Goal: Find specific page/section: Find specific page/section

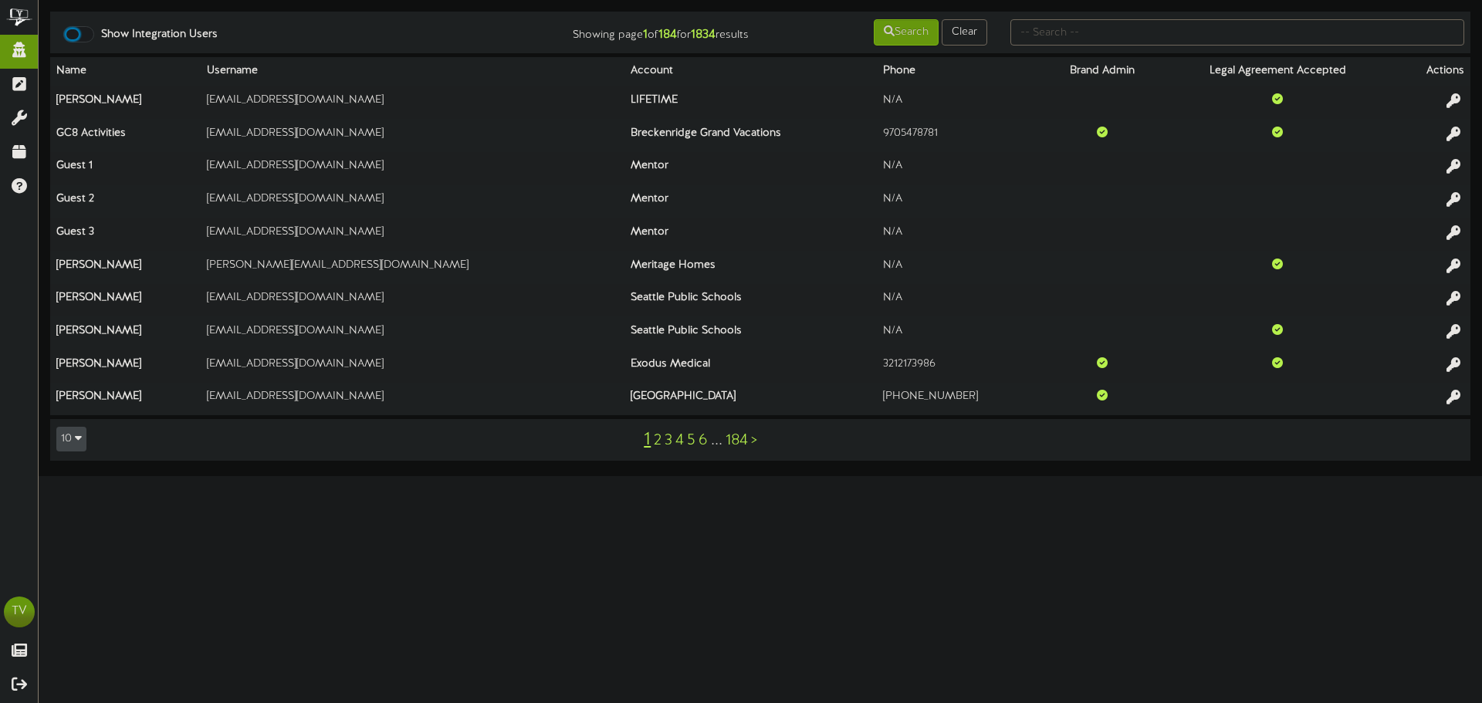
click at [83, 34] on div at bounding box center [78, 34] width 31 height 16
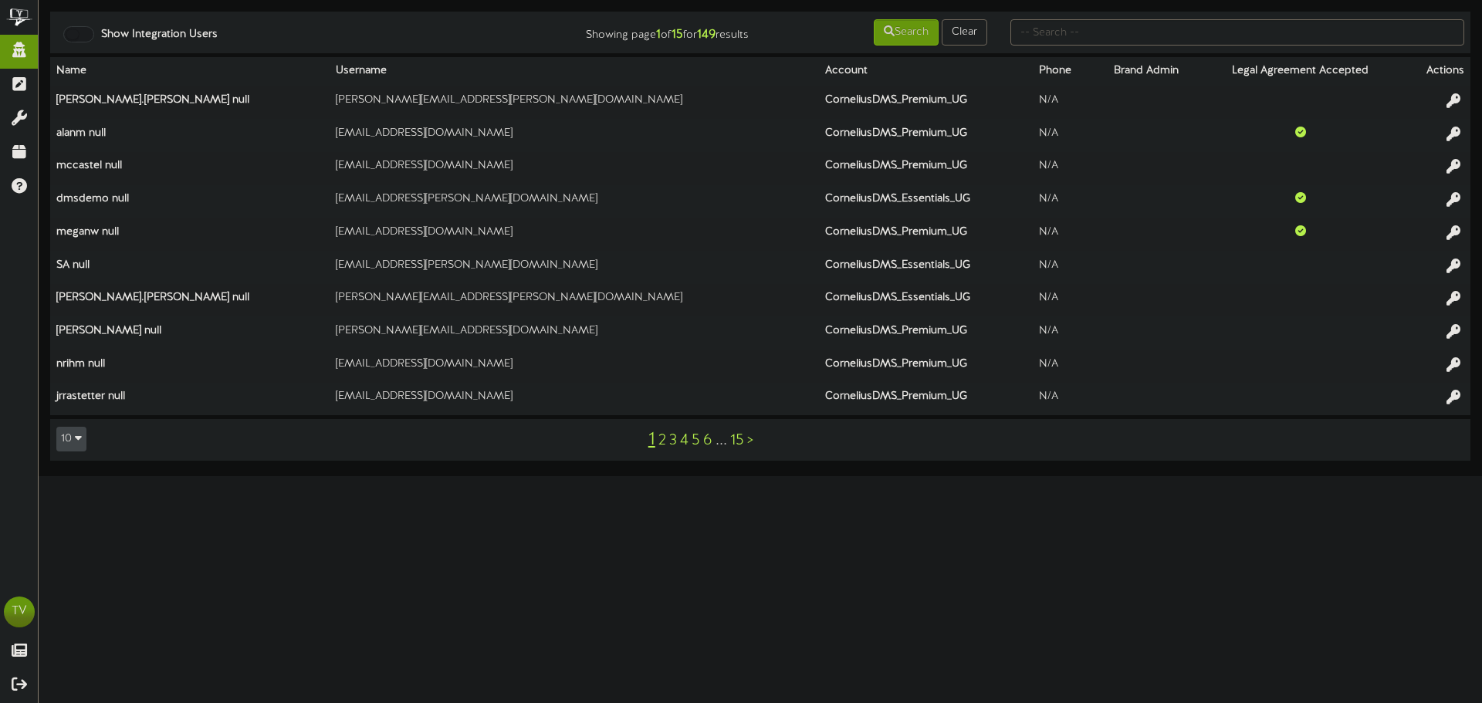
click at [1239, 12] on td "Show Integration Users Showing page 1 of 15 for 149 results Search Clear" at bounding box center [760, 33] width 1420 height 42
click at [1216, 29] on input "text" at bounding box center [1237, 32] width 454 height 26
type input "maverik"
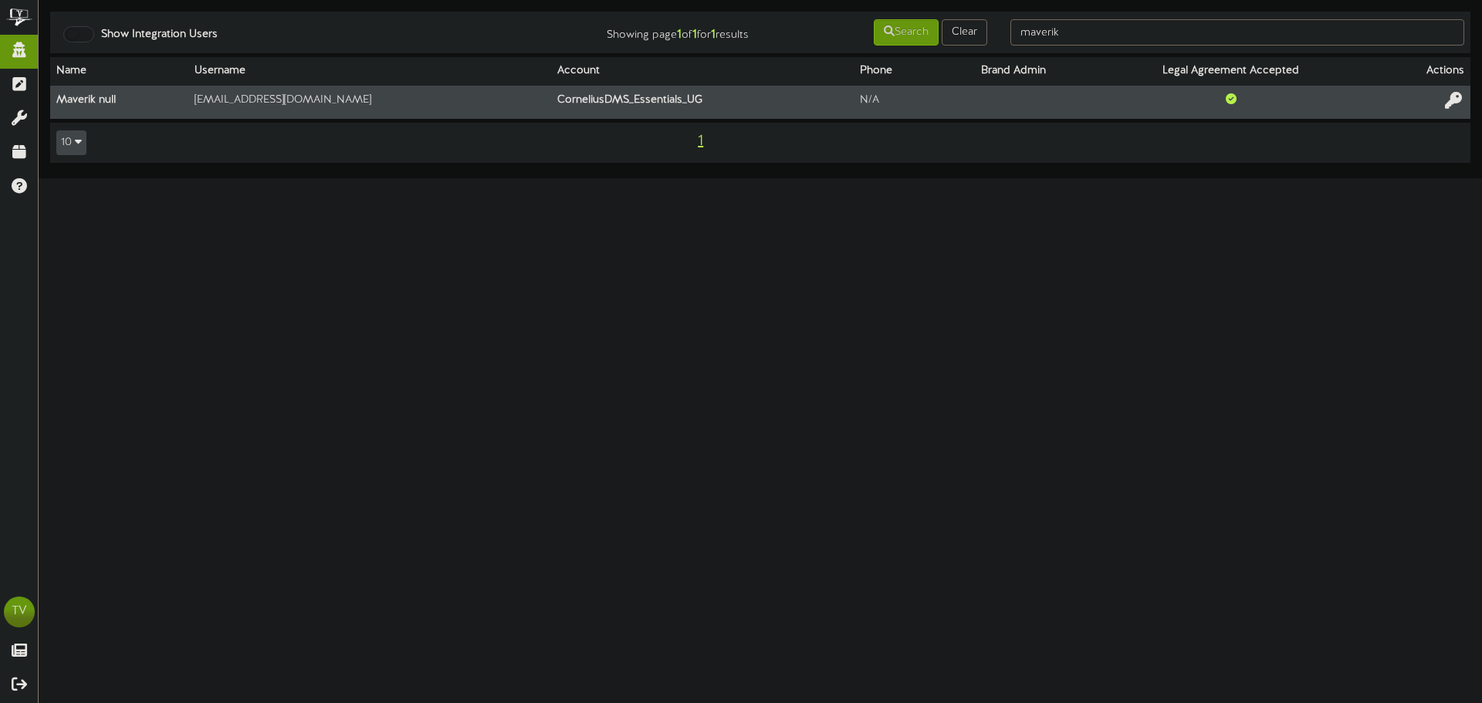
click at [1451, 103] on icon at bounding box center [1453, 100] width 17 height 17
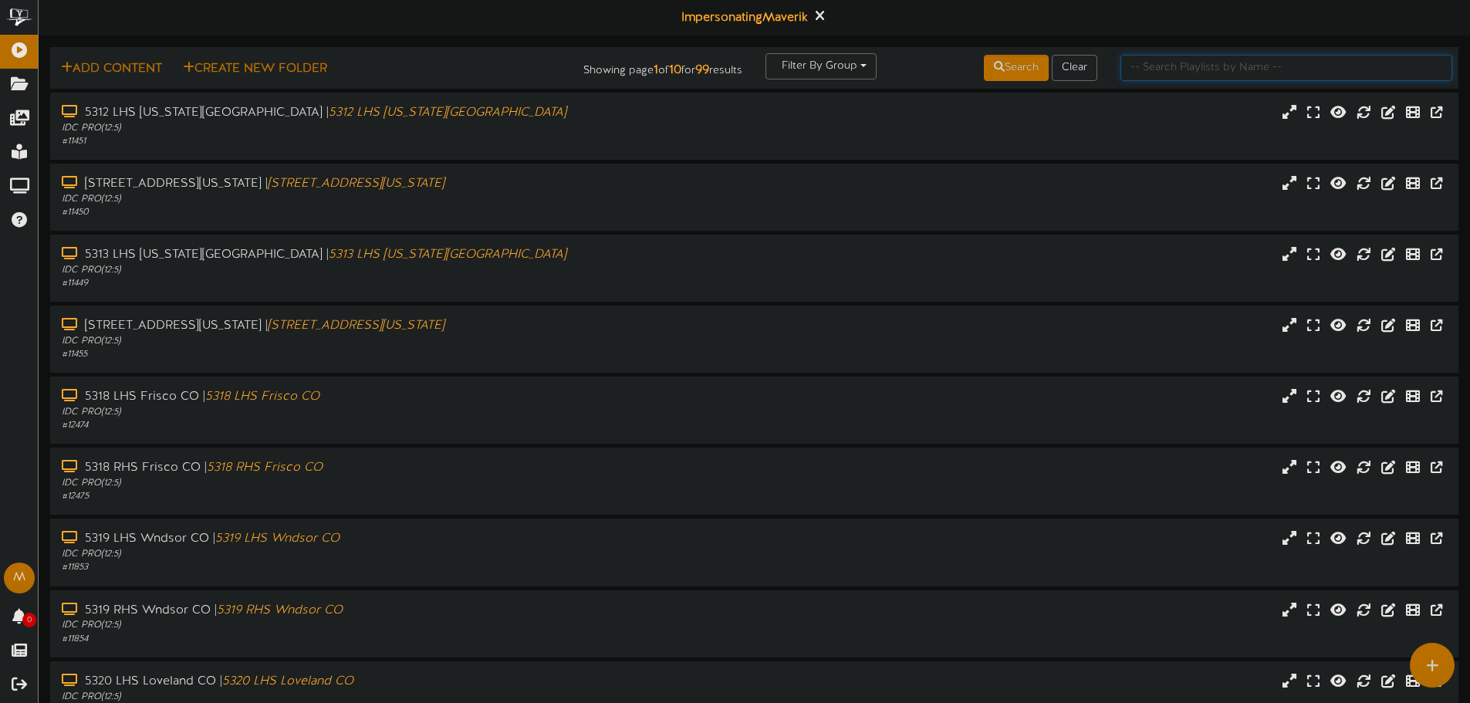
click at [1149, 73] on input "text" at bounding box center [1287, 68] width 332 height 26
type input "5128"
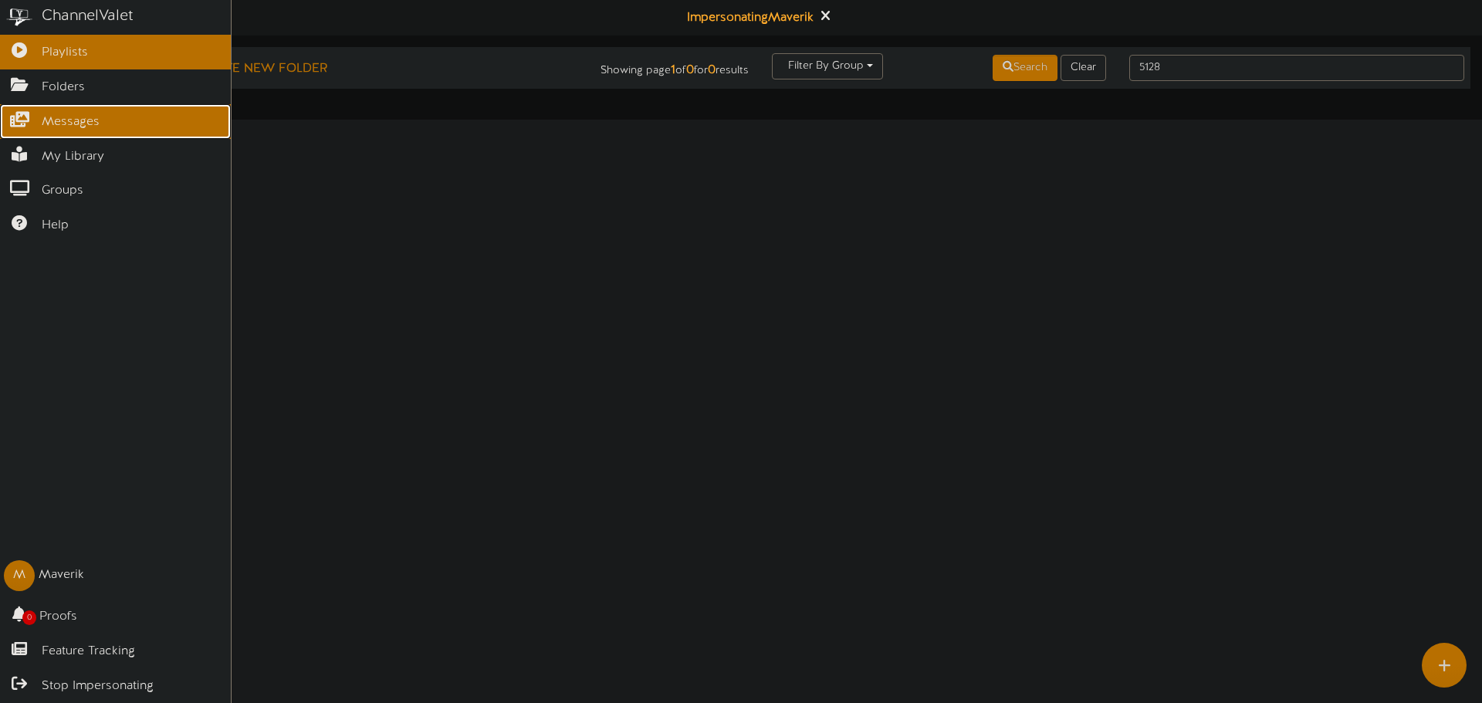
click at [12, 127] on link "Messages" at bounding box center [115, 121] width 231 height 35
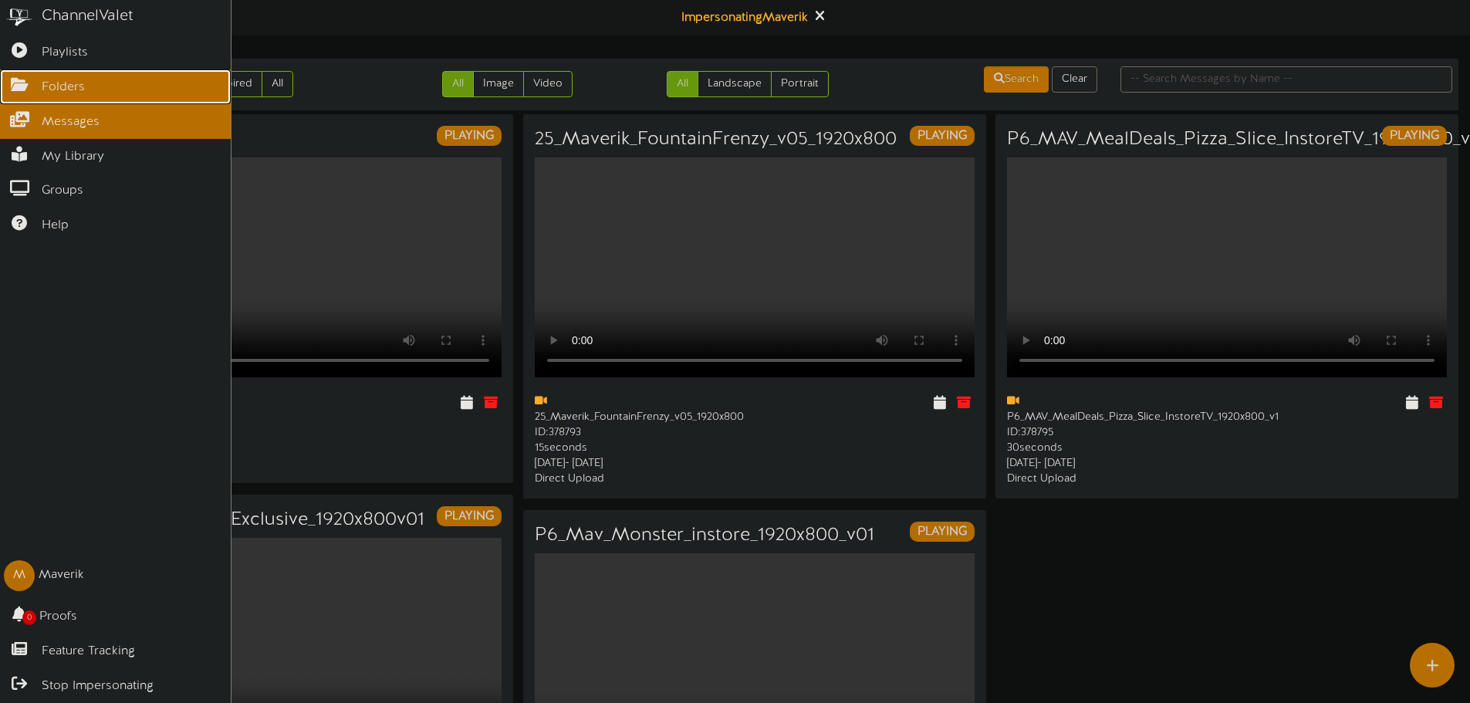
click at [52, 79] on span "Folders" at bounding box center [63, 88] width 43 height 18
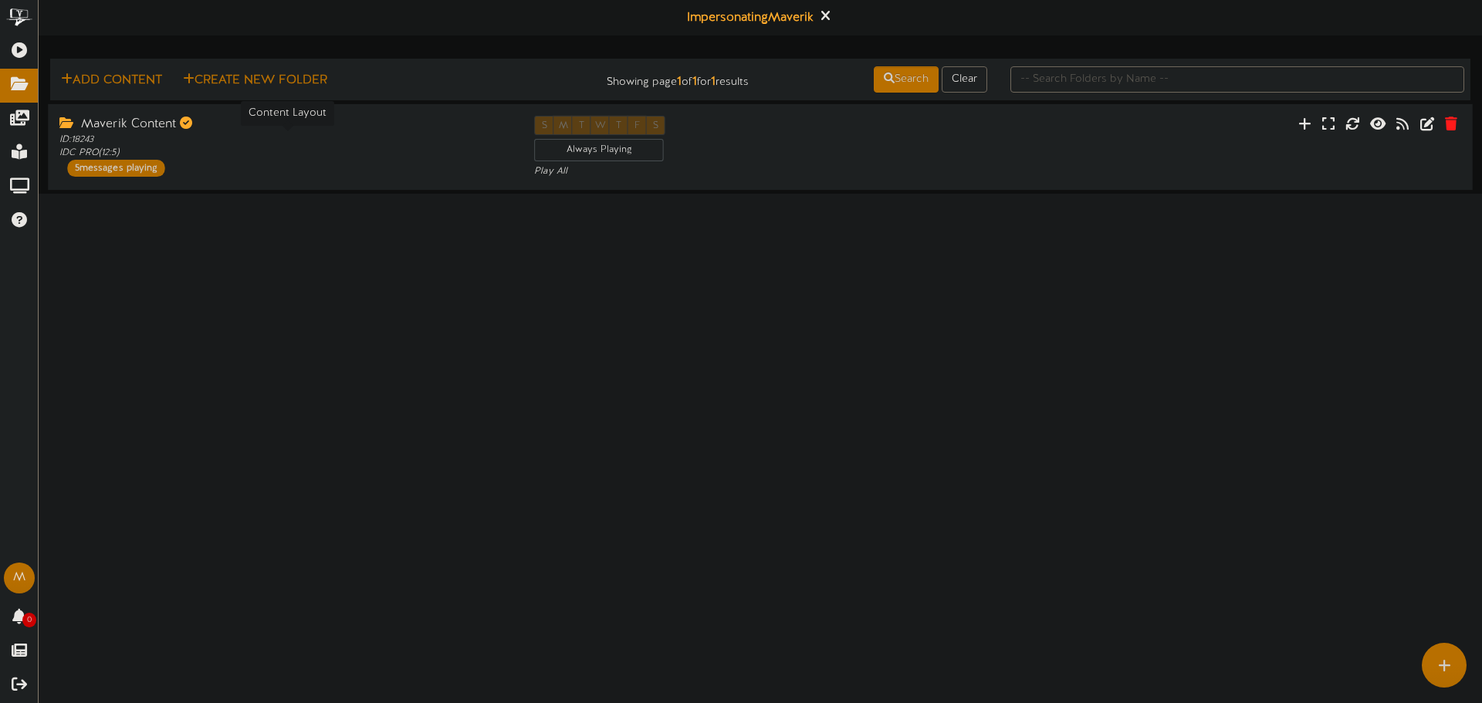
click at [297, 140] on div "ID: 18243 IDC PRO ( 12:5 )" at bounding box center [284, 146] width 451 height 26
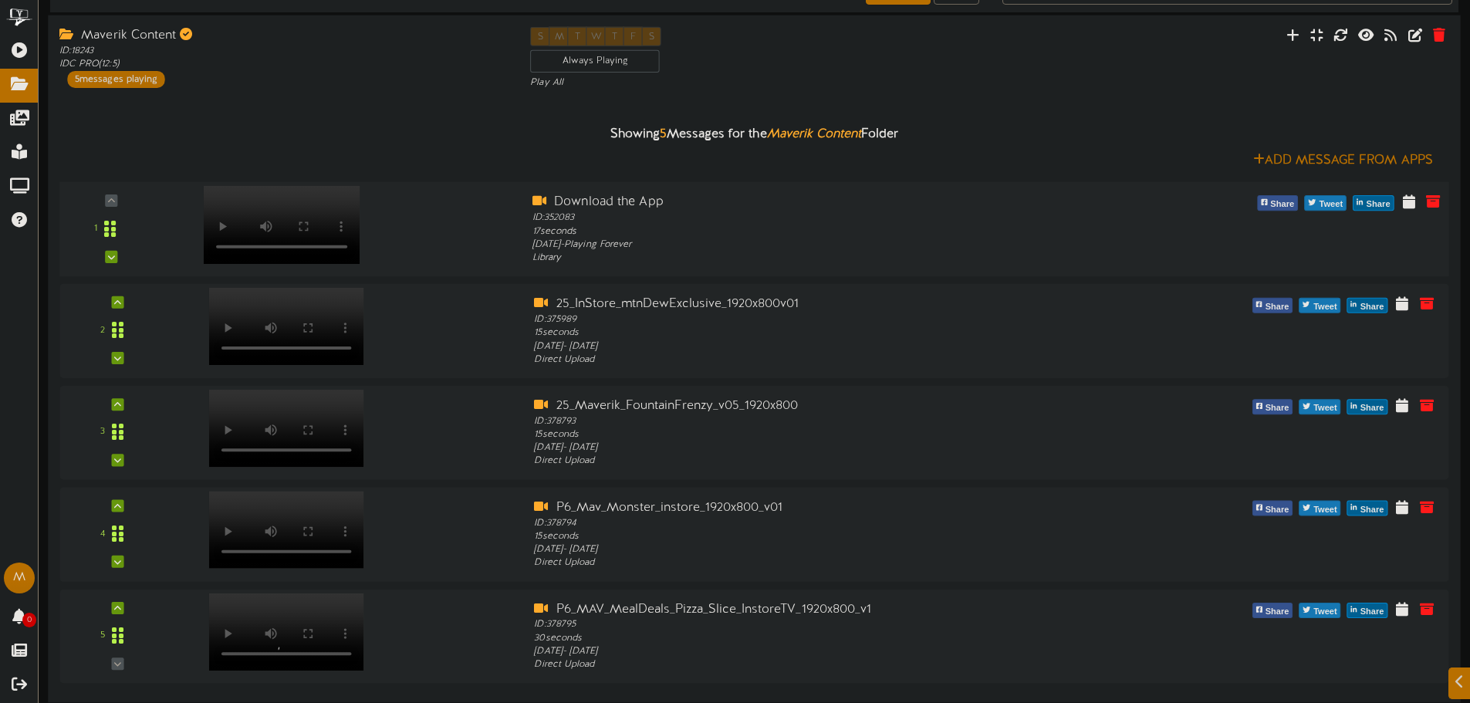
scroll to position [90, 0]
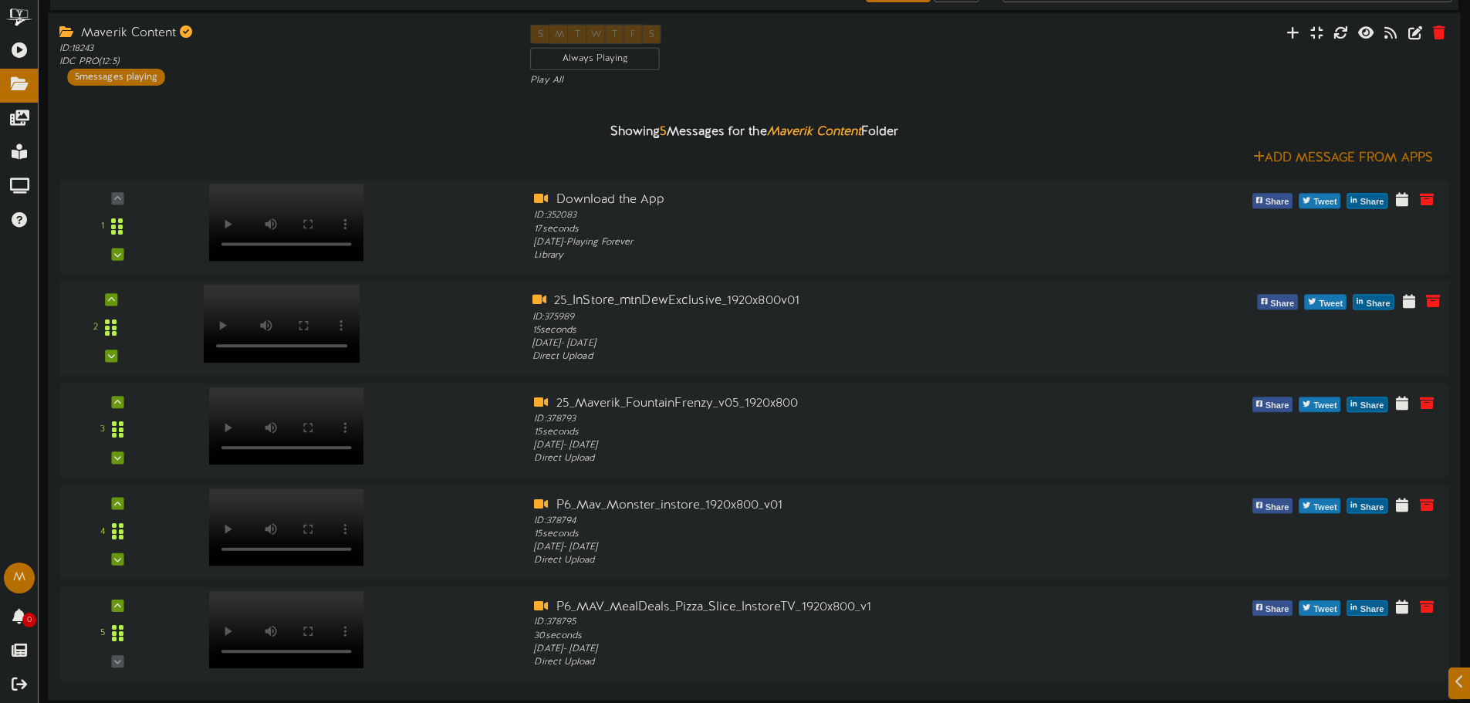
click at [318, 328] on div at bounding box center [280, 308] width 180 height 78
click at [274, 435] on div at bounding box center [280, 410] width 180 height 78
click at [271, 248] on div "1 Download the App" at bounding box center [753, 227] width 1403 height 72
click at [291, 539] on div at bounding box center [280, 512] width 180 height 78
click at [336, 645] on div at bounding box center [280, 613] width 180 height 78
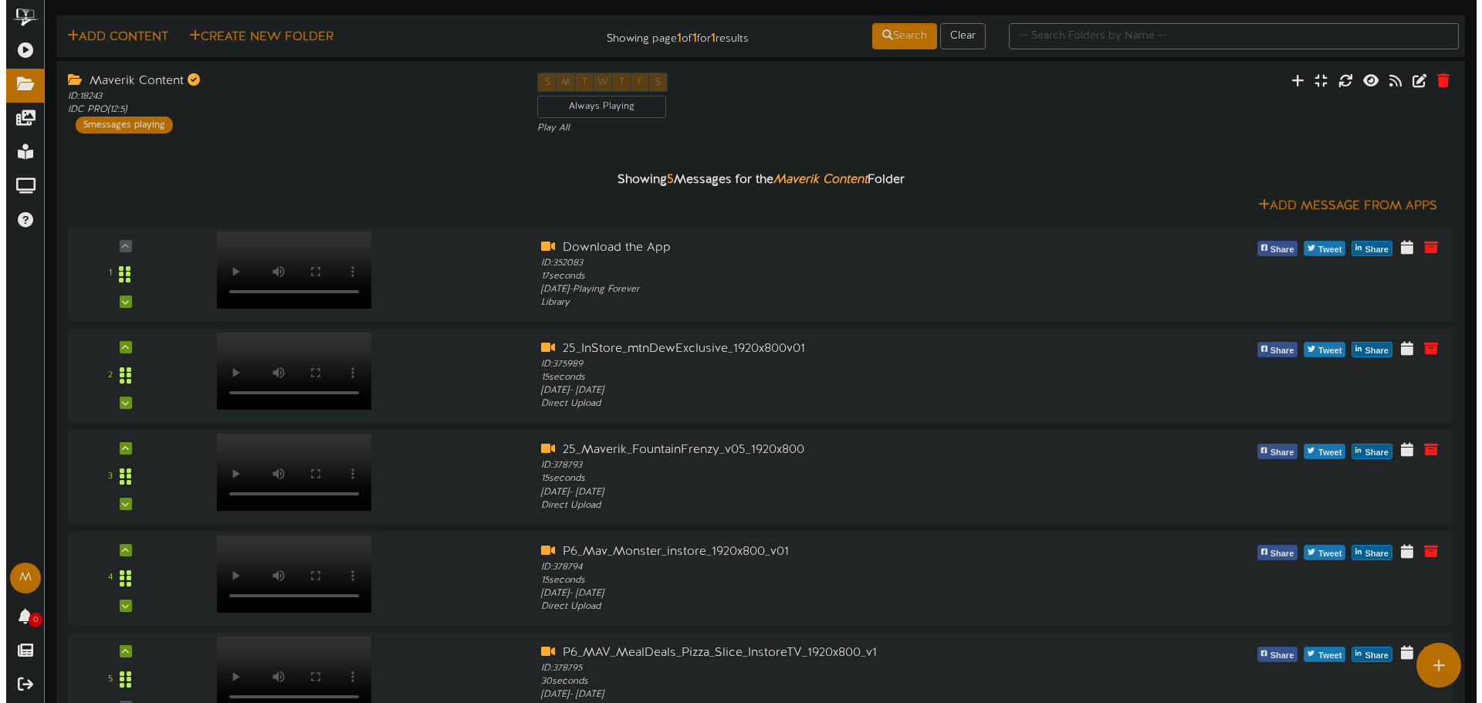
scroll to position [0, 0]
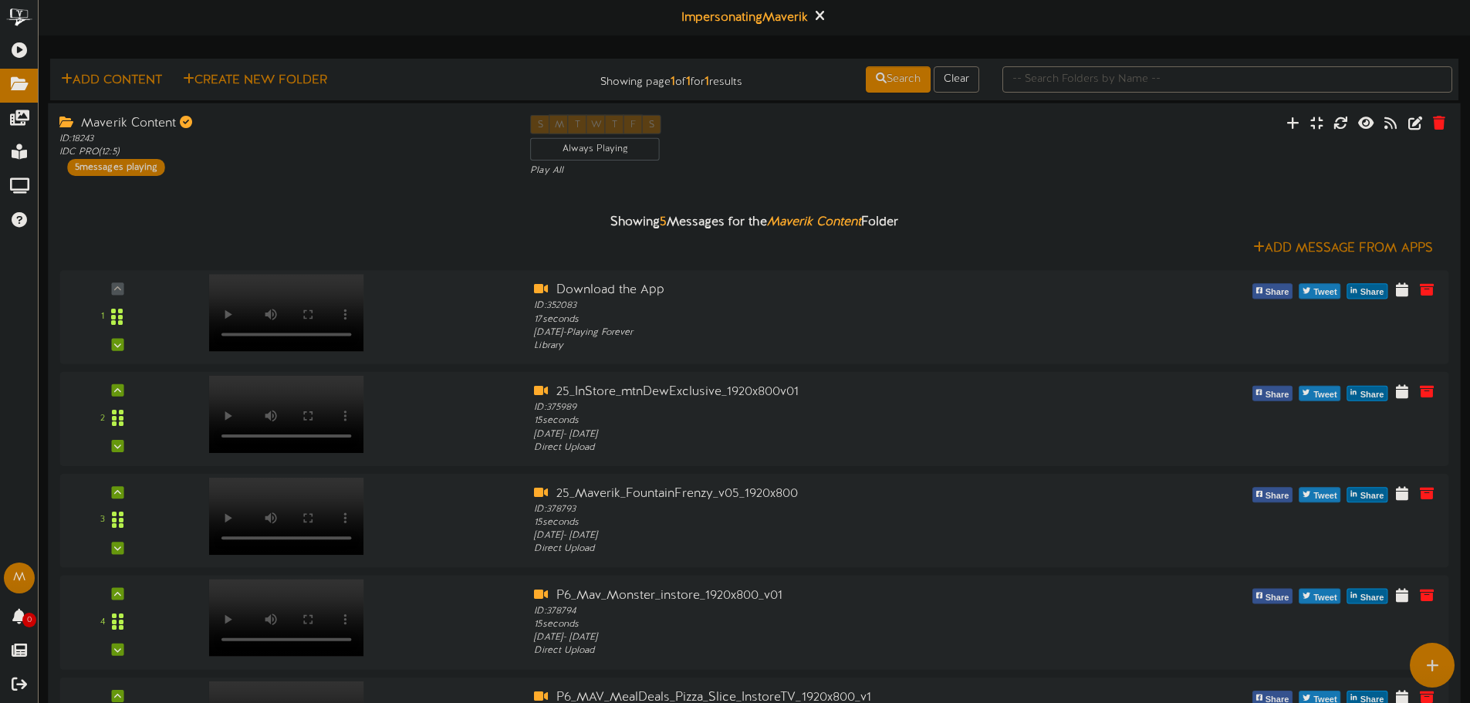
click at [144, 119] on div "Maverik Content" at bounding box center [283, 123] width 448 height 18
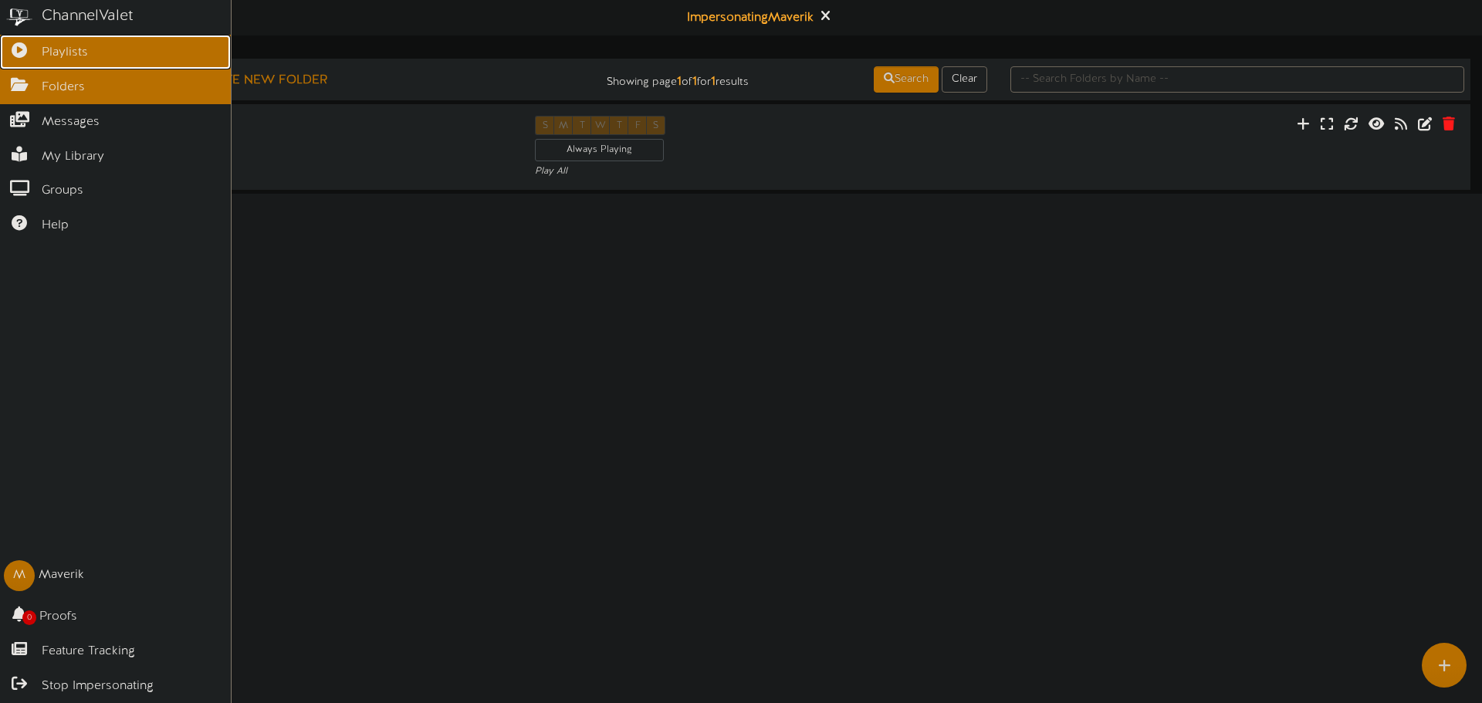
click at [2, 42] on link "Playlists" at bounding box center [115, 52] width 231 height 35
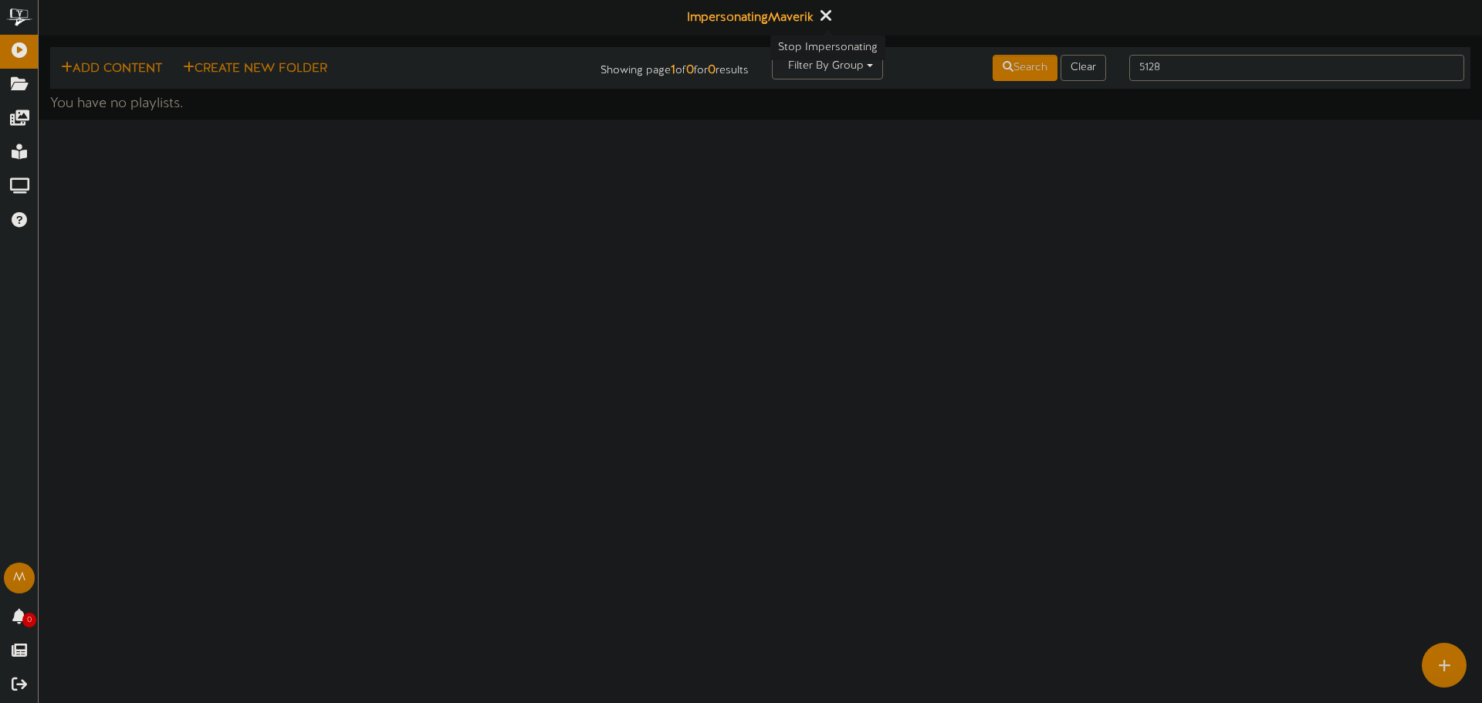
click at [833, 18] on button at bounding box center [825, 17] width 19 height 24
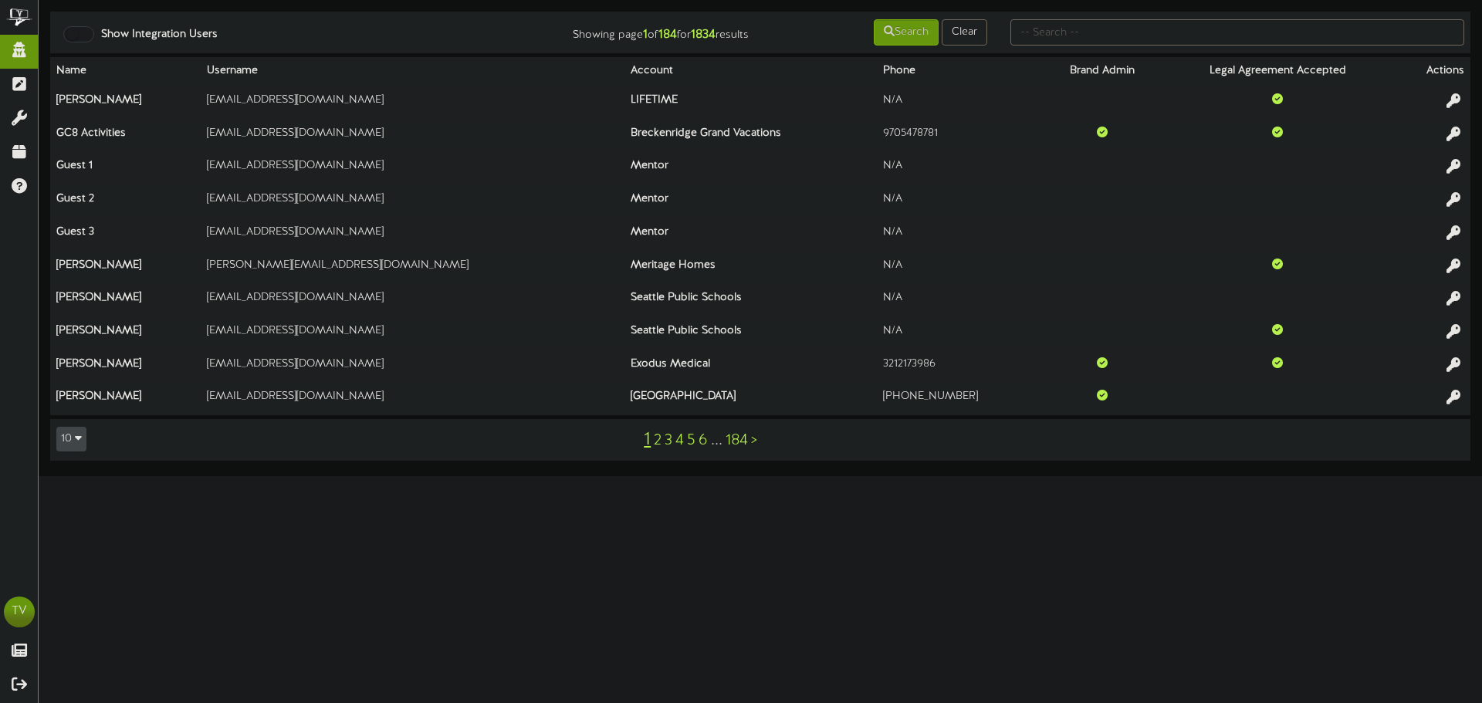
click at [85, 35] on div at bounding box center [78, 34] width 31 height 16
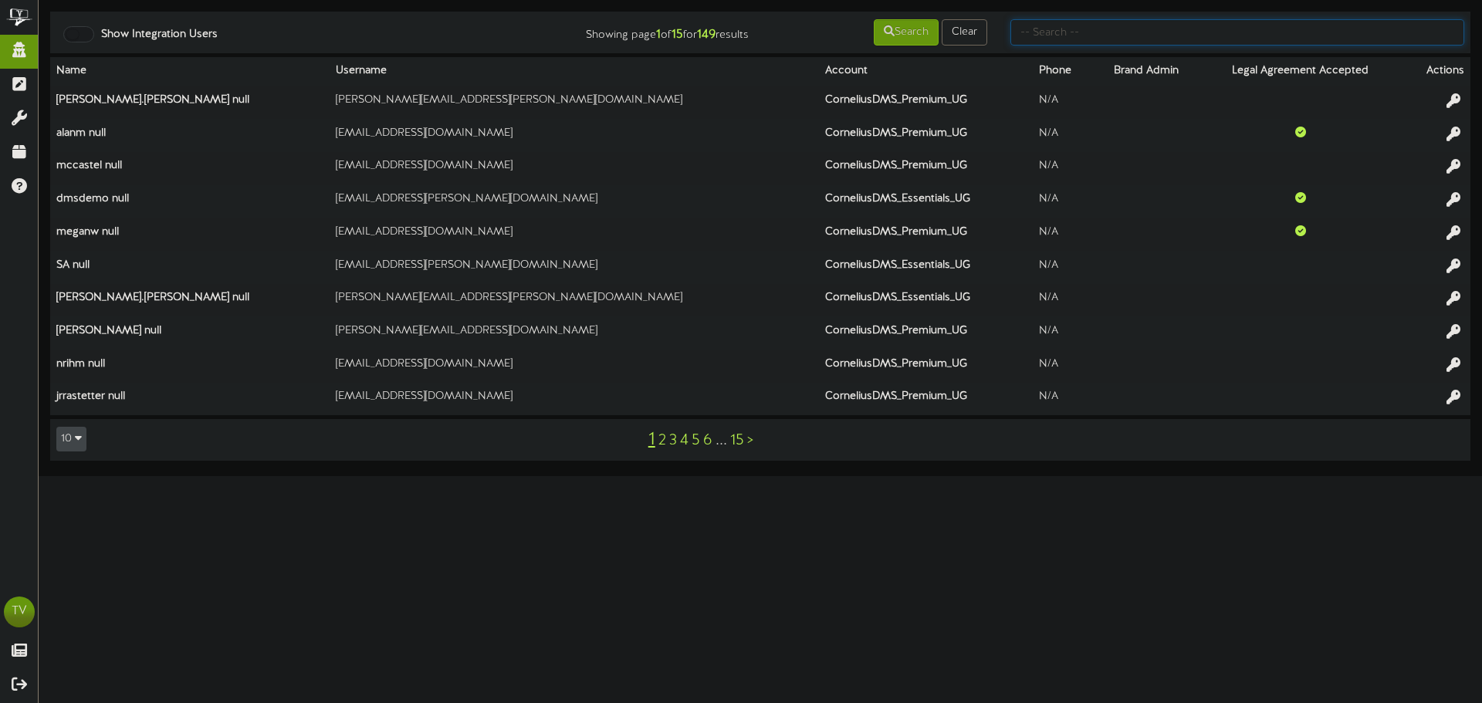
click at [1166, 41] on input "text" at bounding box center [1237, 32] width 454 height 26
type input "kng"
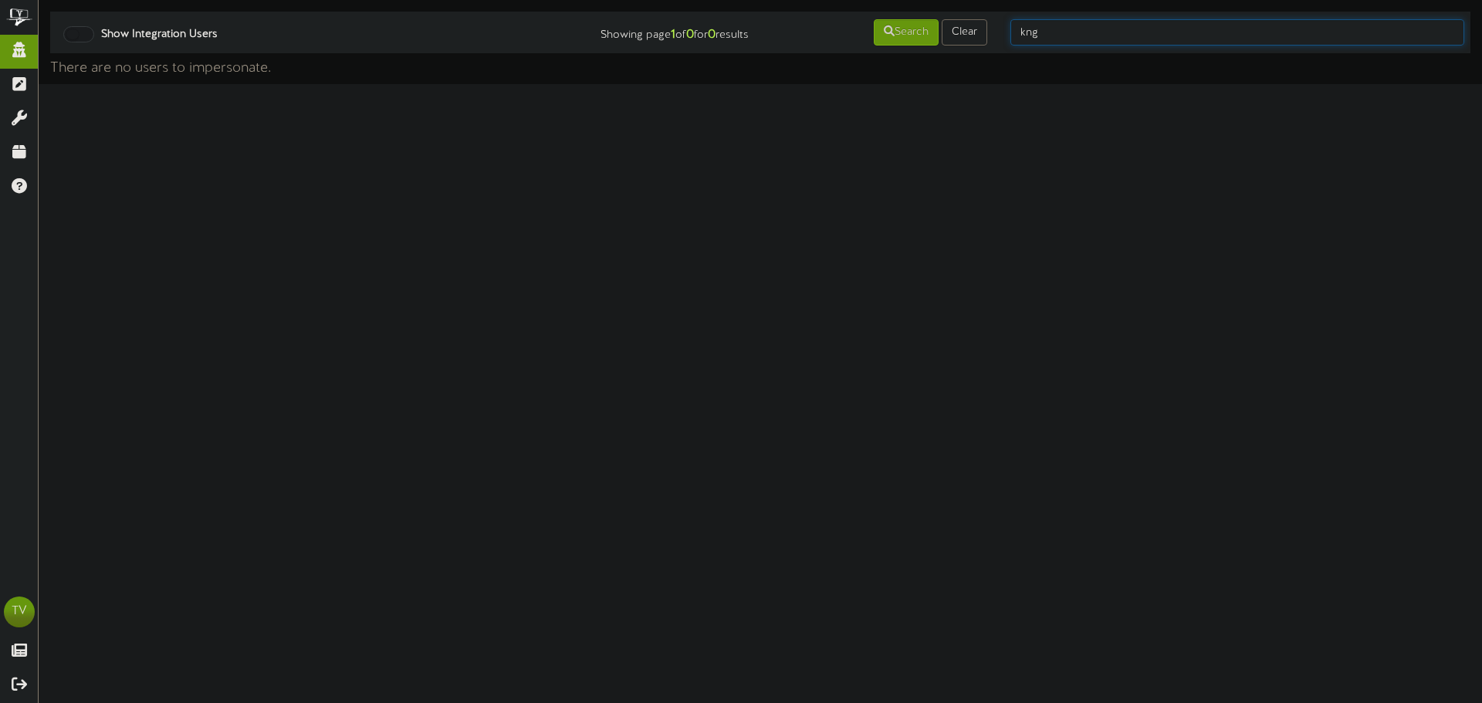
click at [1044, 32] on input "kng" at bounding box center [1237, 32] width 454 height 26
type input "kum"
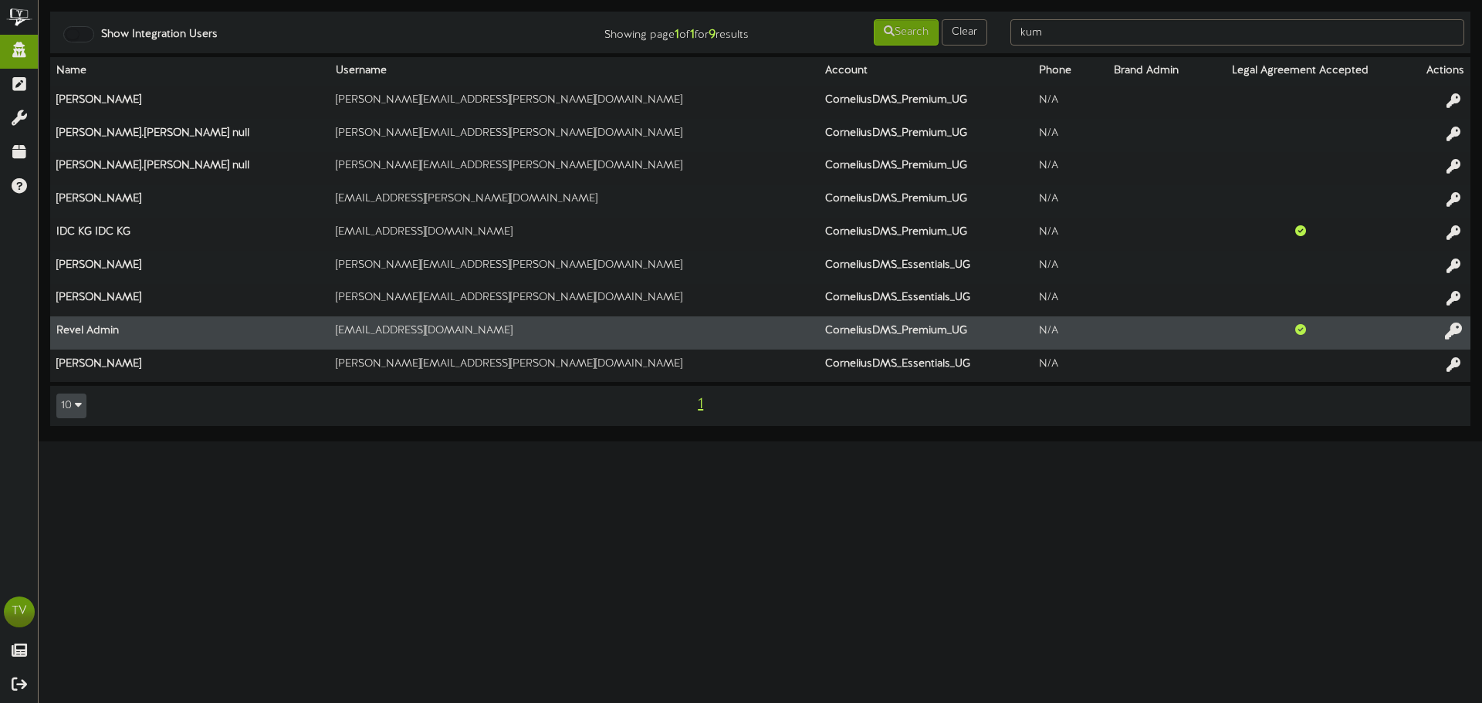
click at [1450, 330] on icon at bounding box center [1453, 331] width 17 height 17
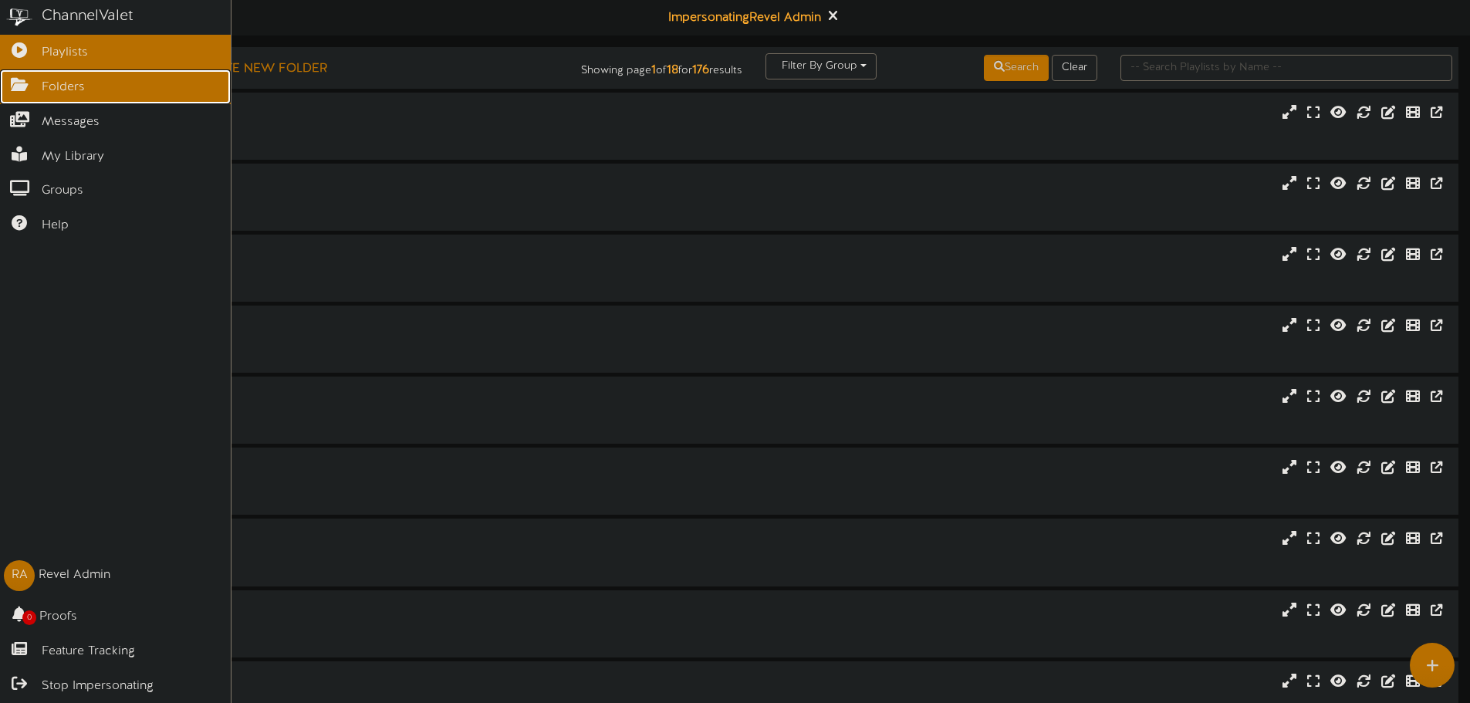
click at [21, 94] on link "Folders" at bounding box center [115, 86] width 231 height 35
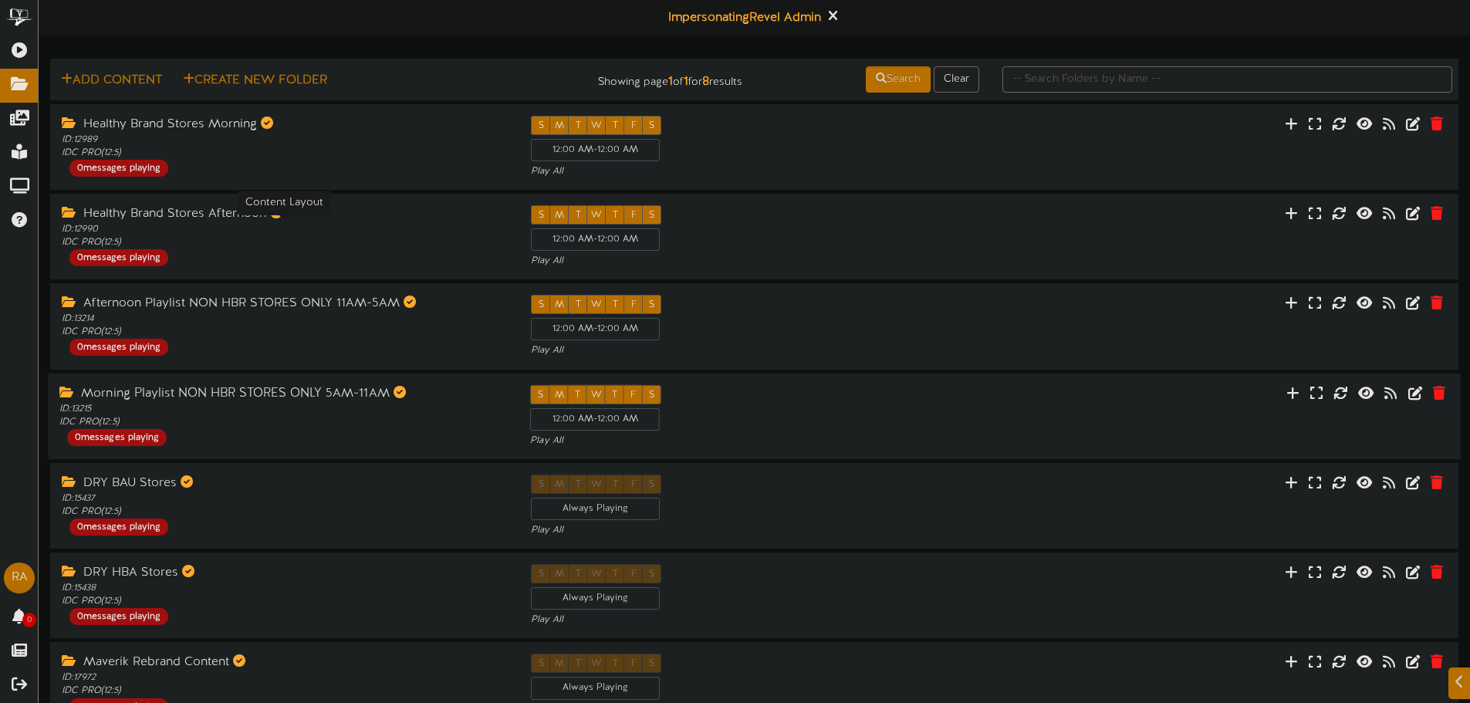
scroll to position [177, 0]
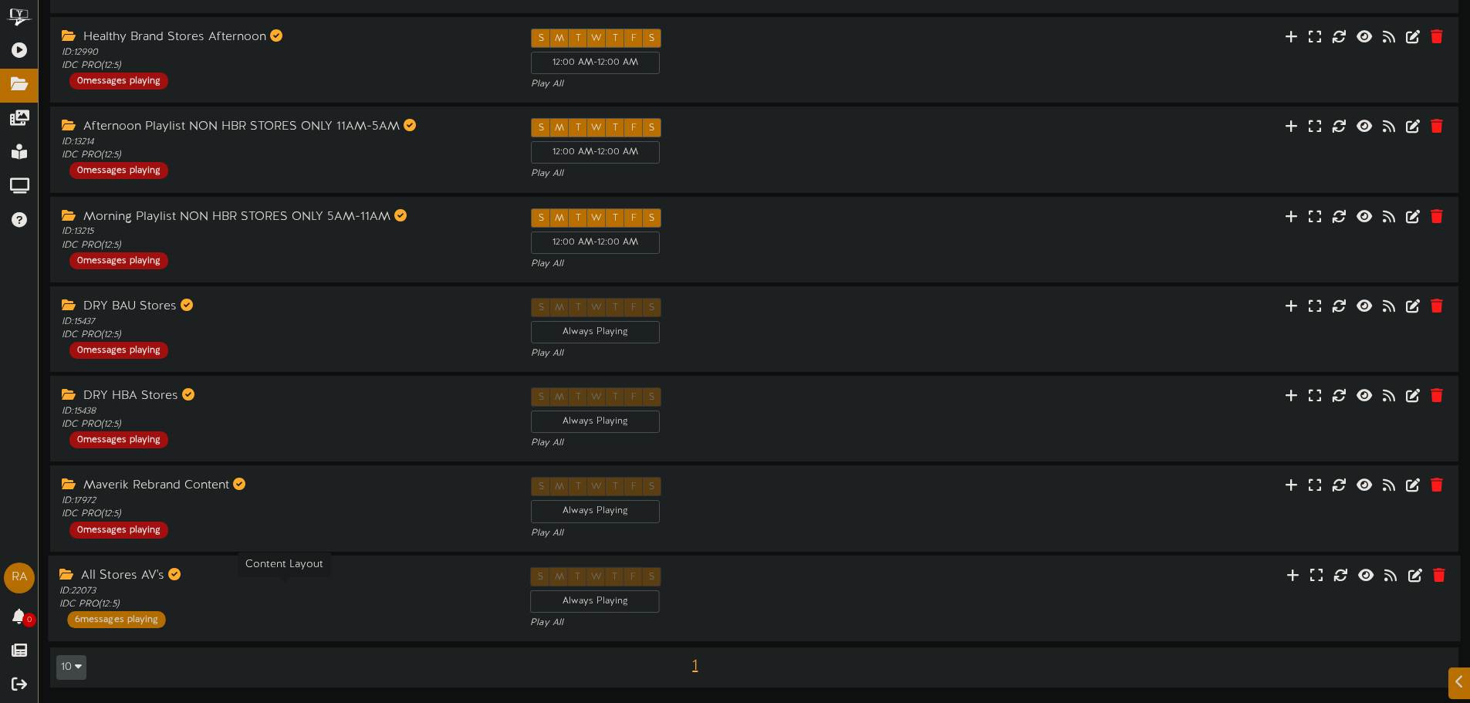
click at [210, 594] on div "ID: 22073 IDC PRO ( 12:5 )" at bounding box center [283, 597] width 448 height 26
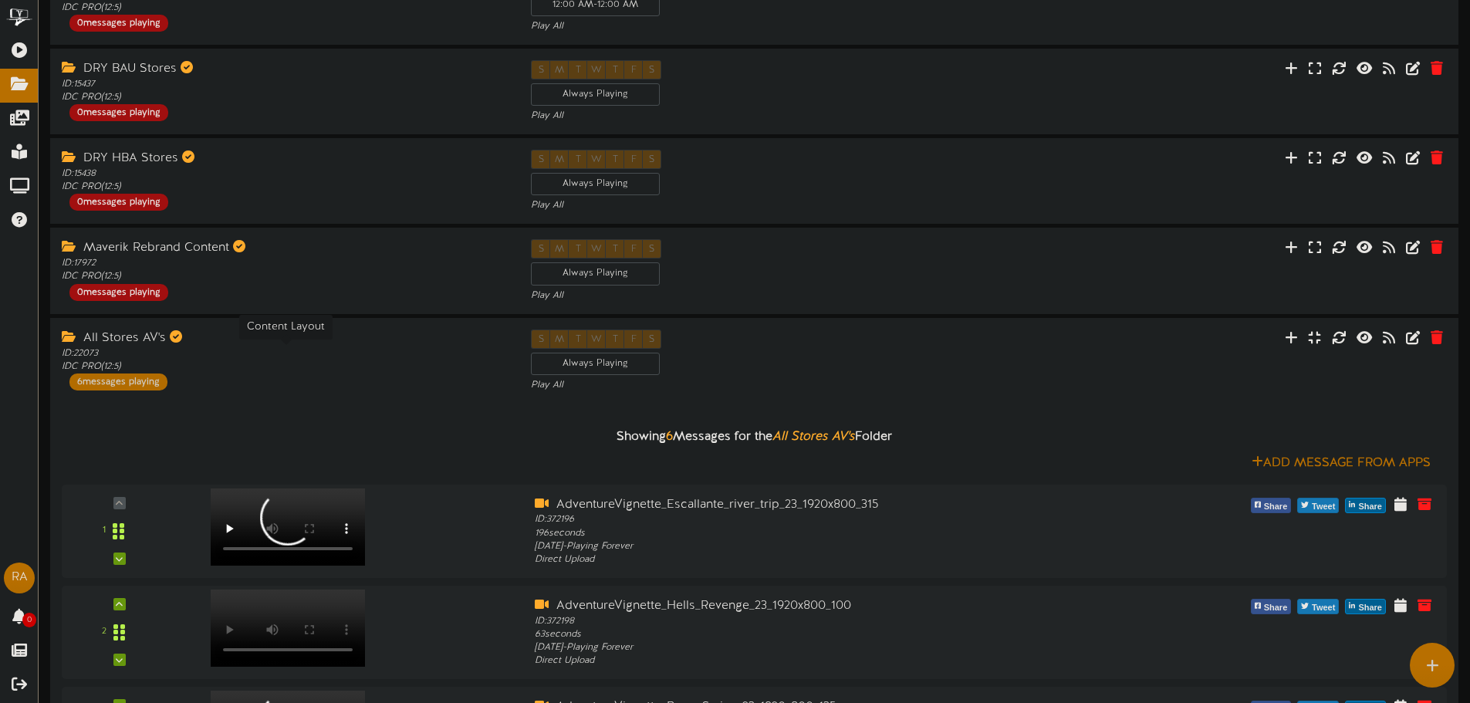
scroll to position [0, 0]
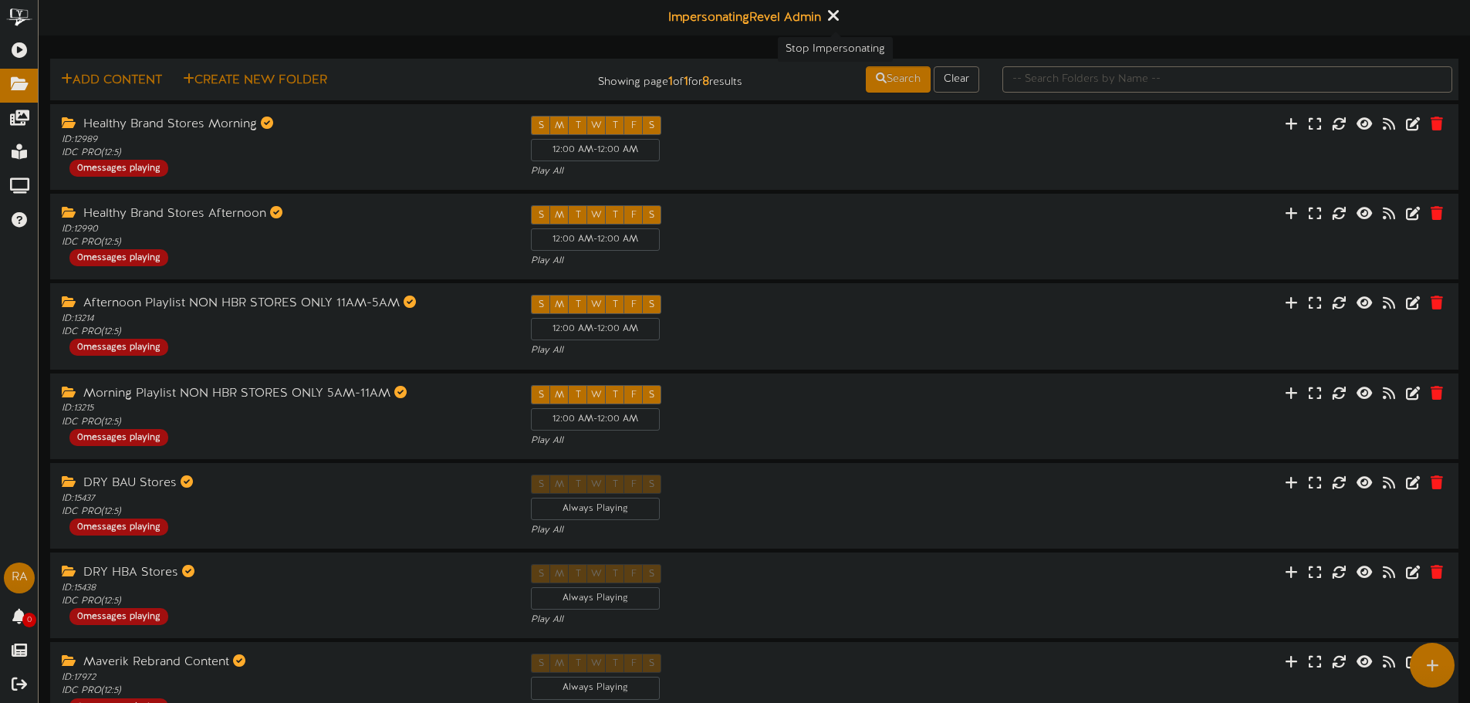
click at [830, 15] on icon at bounding box center [832, 15] width 10 height 17
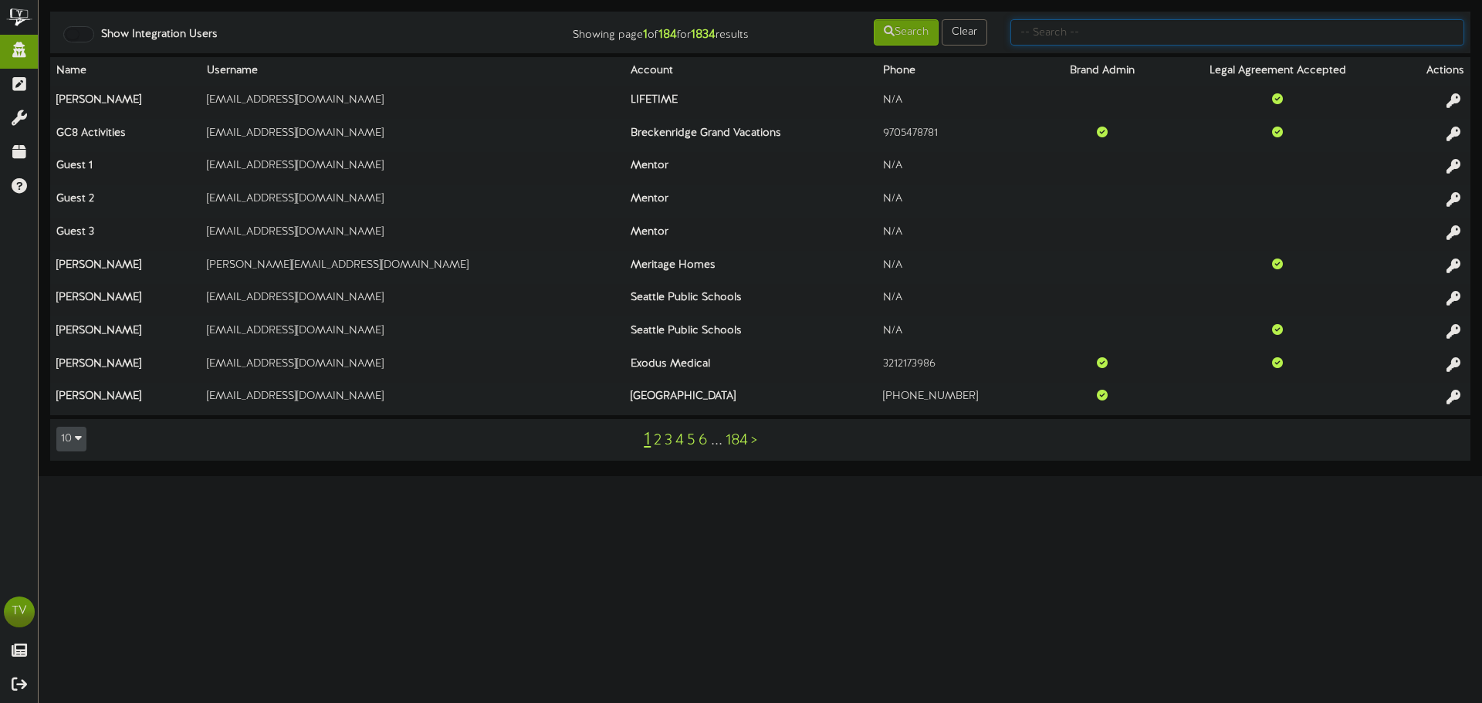
click at [1061, 42] on input "text" at bounding box center [1237, 32] width 454 height 26
type input "quest"
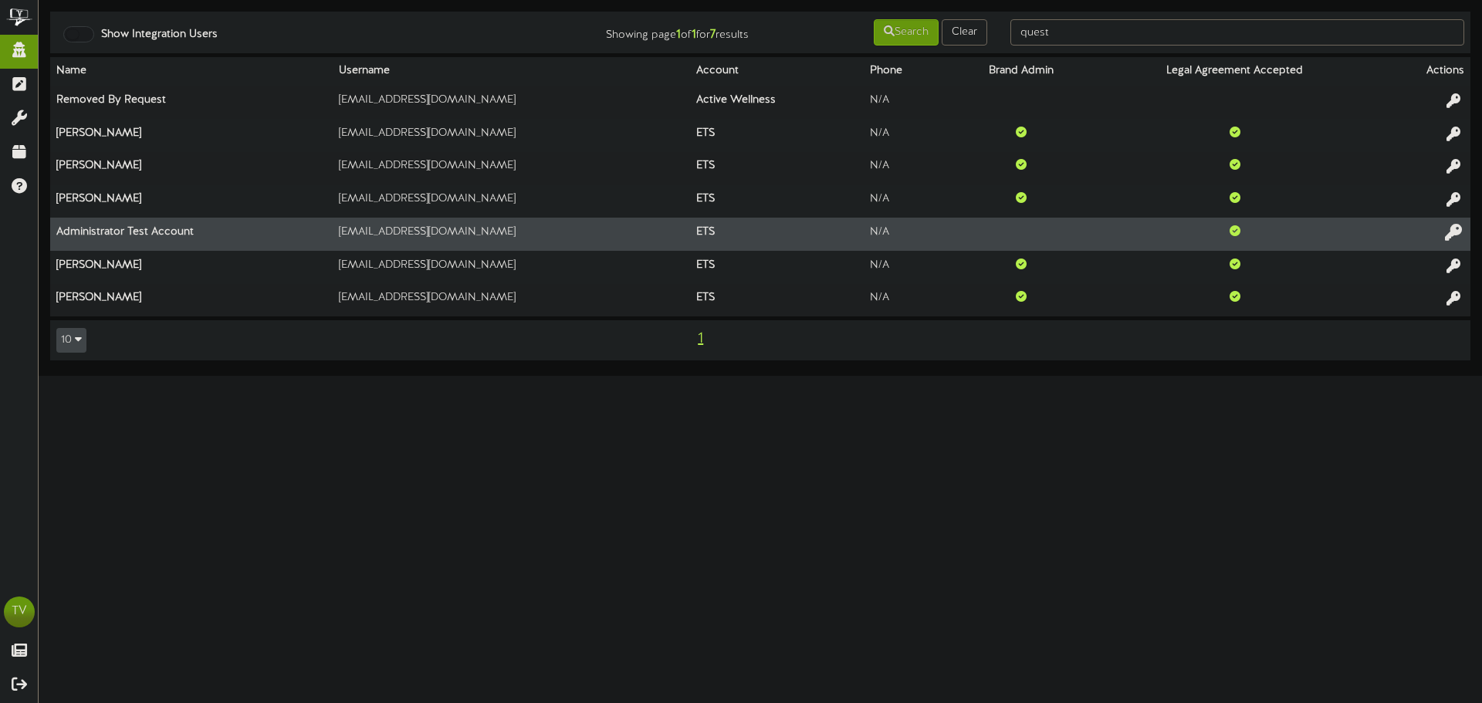
click at [1447, 237] on icon at bounding box center [1453, 231] width 17 height 17
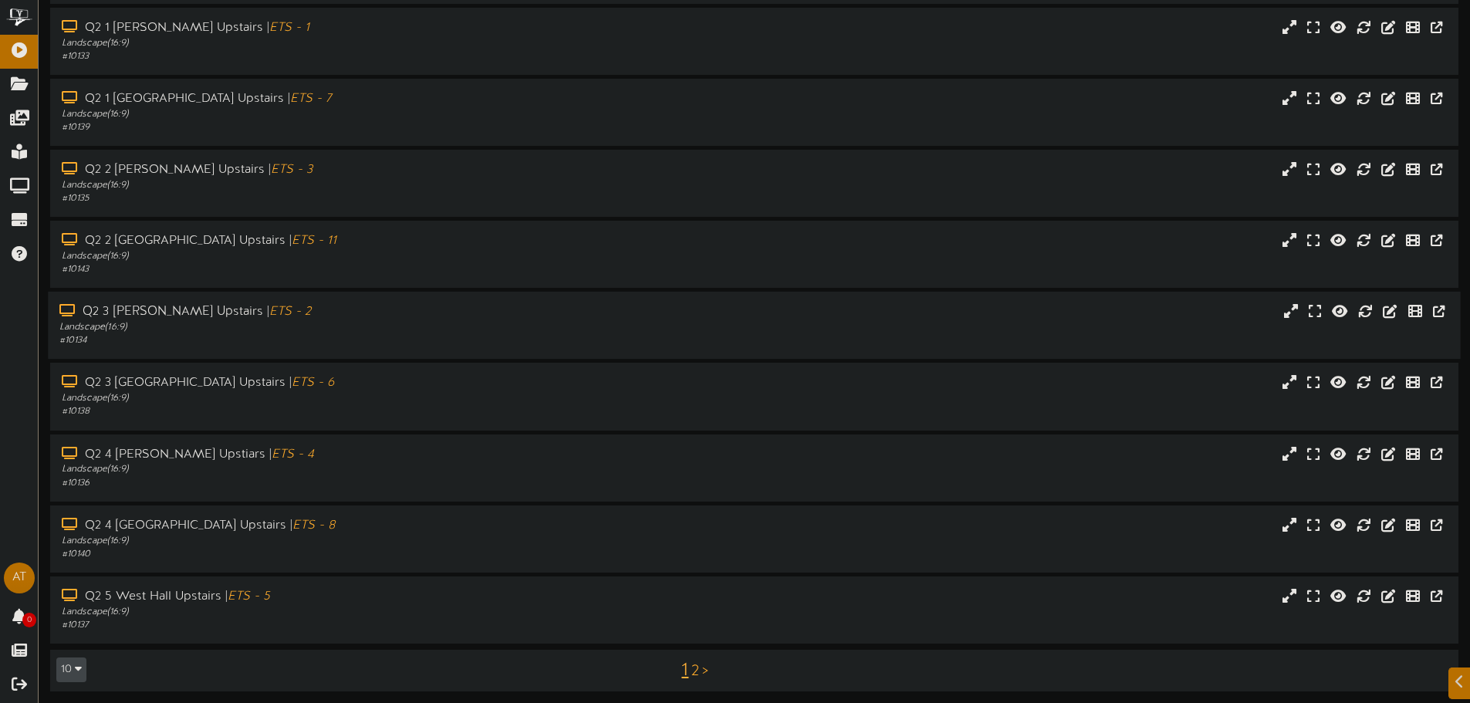
scroll to position [160, 0]
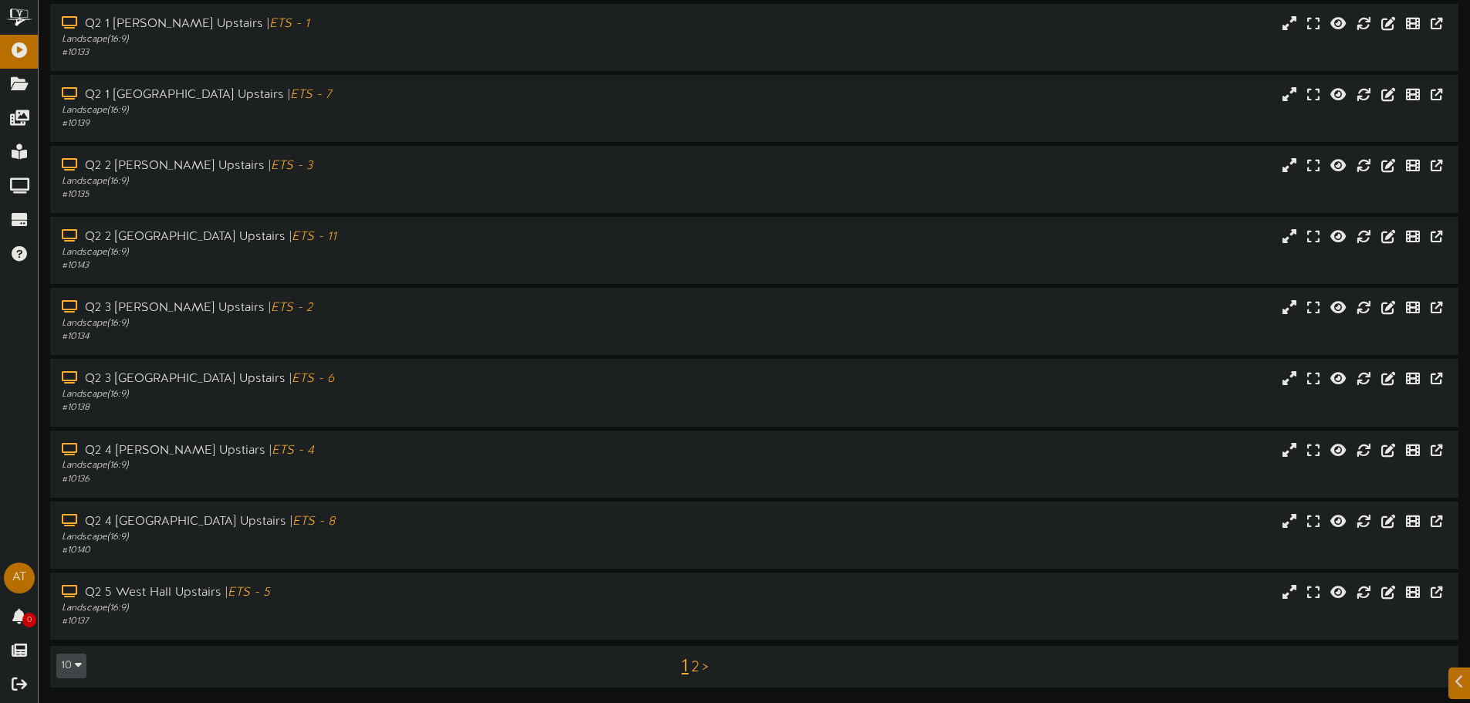
click at [71, 658] on button "10" at bounding box center [71, 666] width 30 height 25
click at [70, 594] on div "25" at bounding box center [71, 589] width 29 height 23
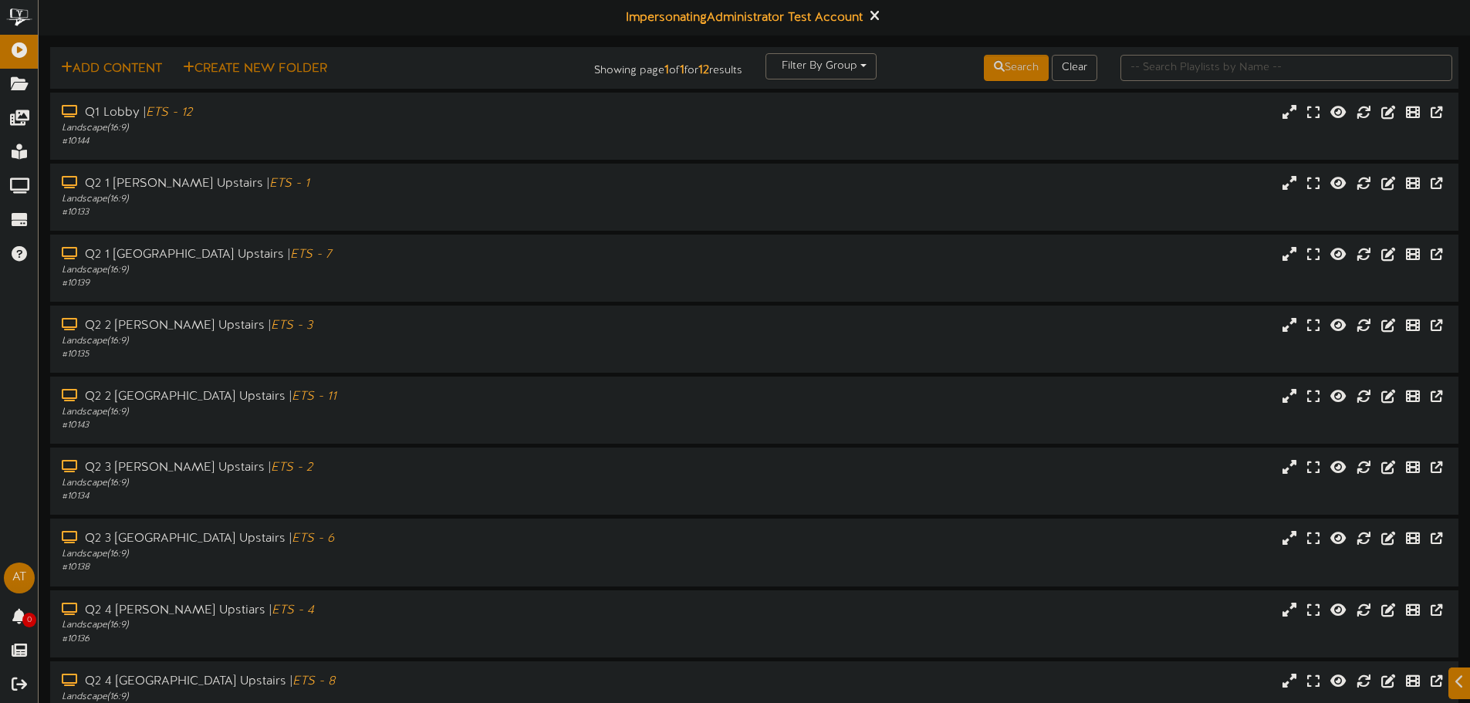
scroll to position [300, 0]
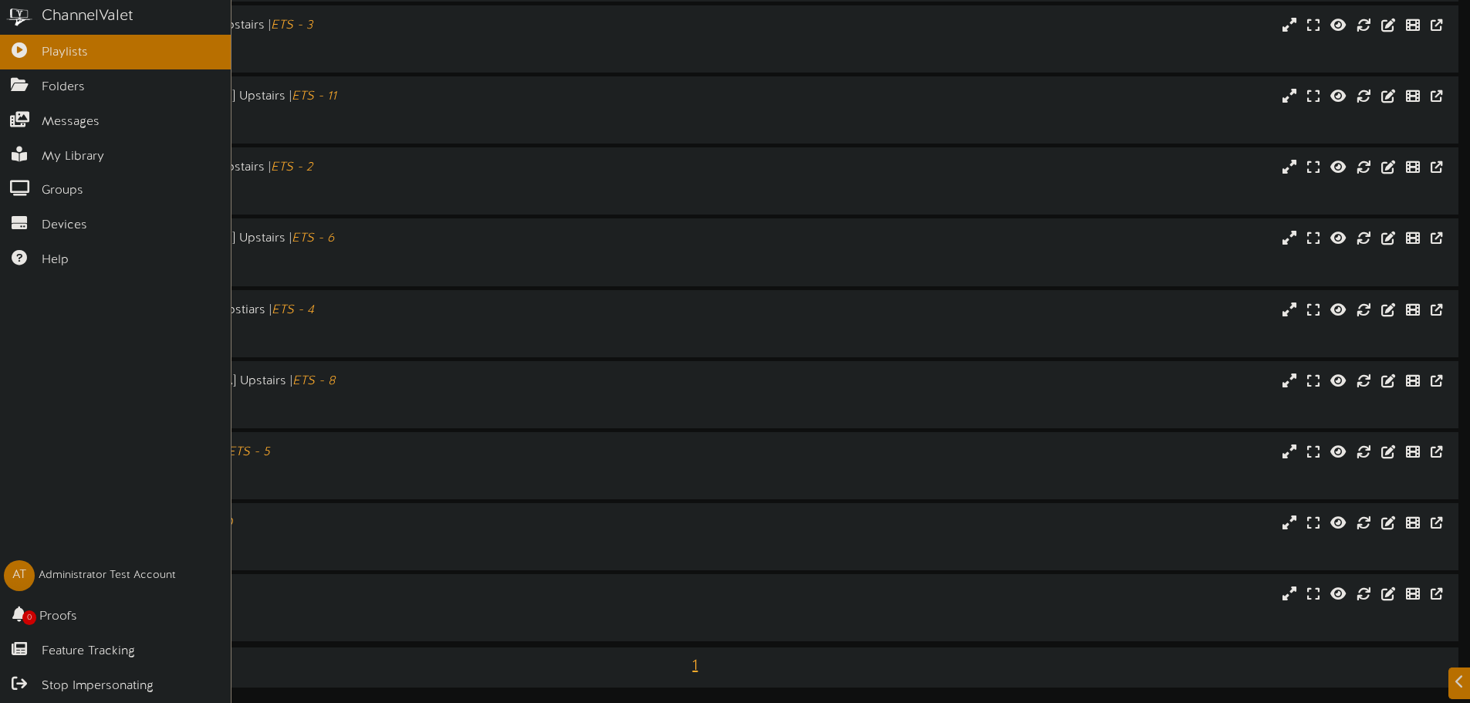
click at [3, 360] on div "ChannelValet Playlists Folders Messages My Library Groups Devices Help AT Admin…" at bounding box center [116, 351] width 232 height 703
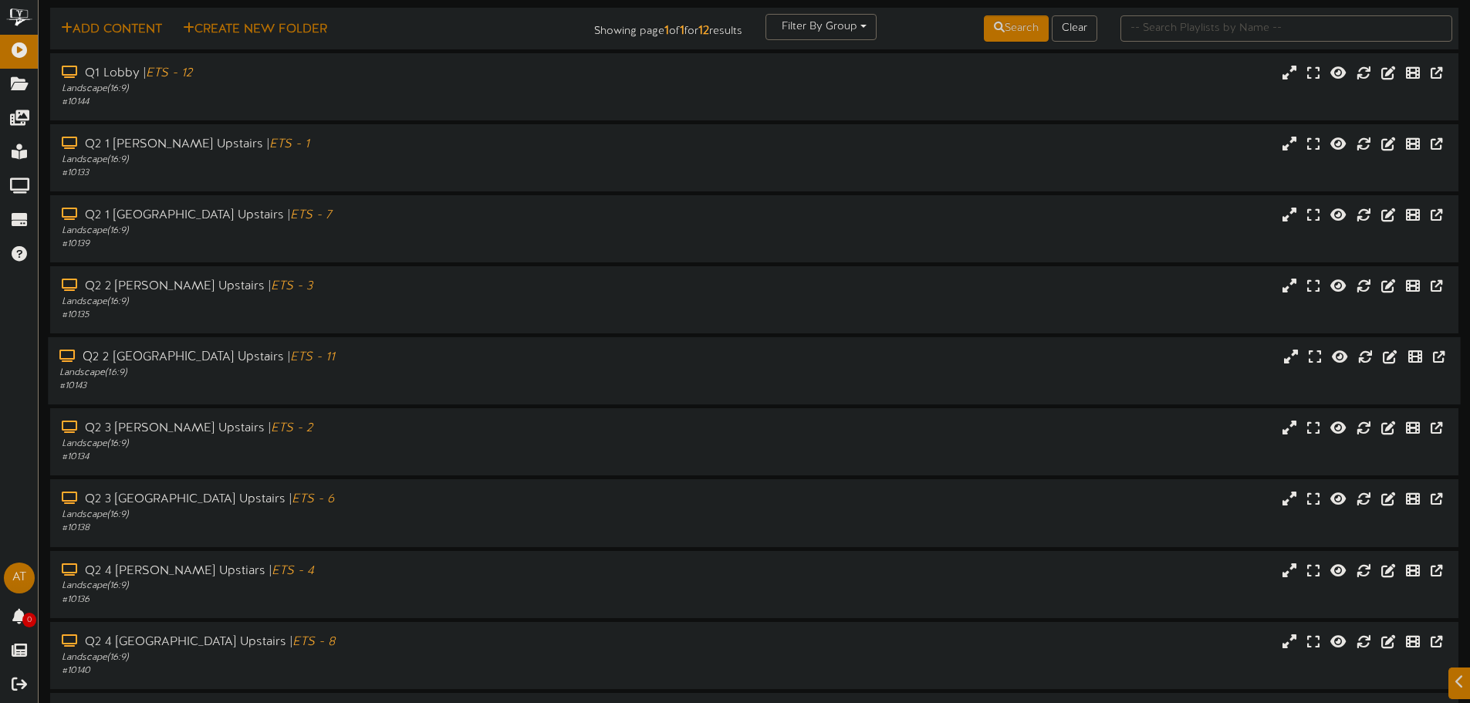
scroll to position [0, 0]
